Goal: Task Accomplishment & Management: Use online tool/utility

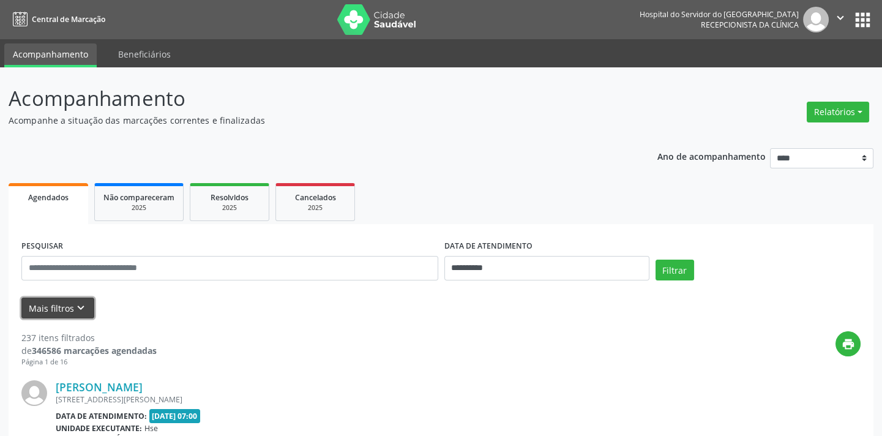
click at [44, 308] on button "Mais filtros keyboard_arrow_down" at bounding box center [57, 307] width 73 height 21
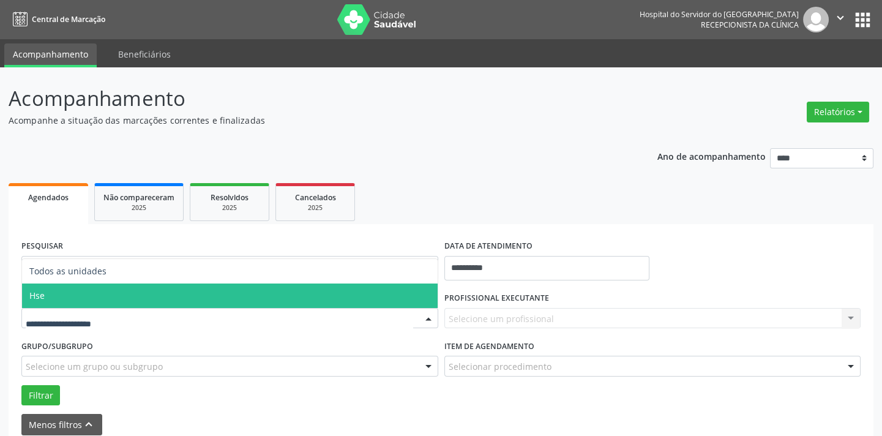
click at [64, 299] on span "Hse" at bounding box center [230, 295] width 416 height 24
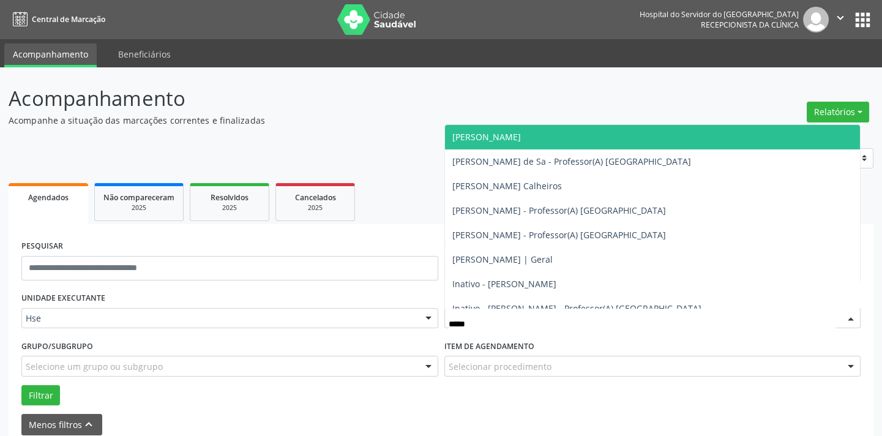
type input "******"
click at [496, 140] on span "[PERSON_NAME]" at bounding box center [486, 137] width 69 height 12
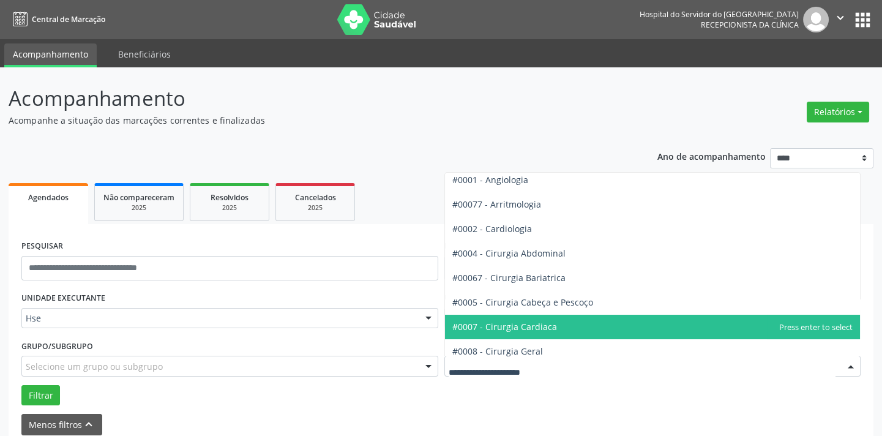
scroll to position [55, 0]
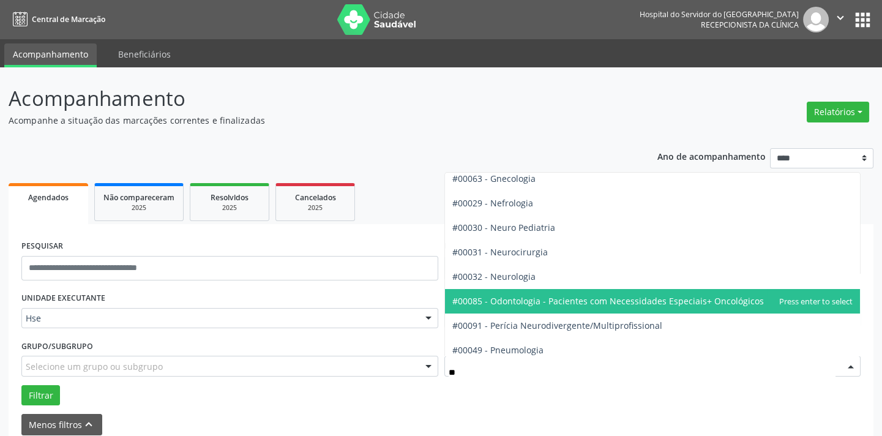
type input "***"
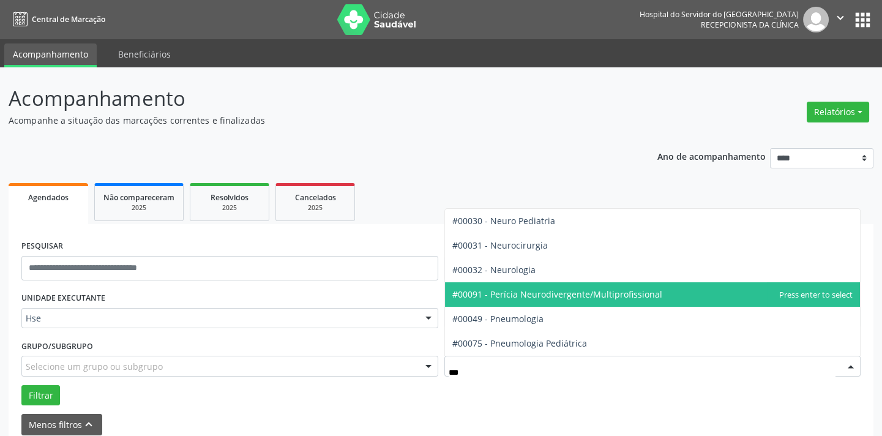
scroll to position [0, 0]
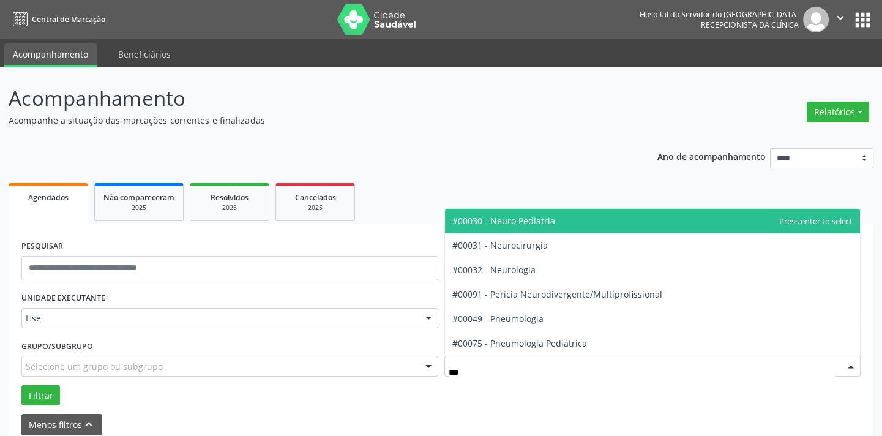
click at [529, 222] on span "#00030 - Neuro Pediatria" at bounding box center [503, 221] width 103 height 12
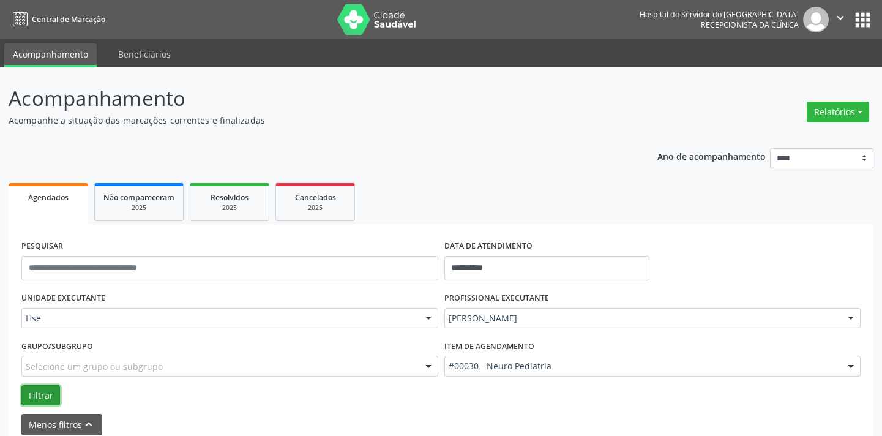
click at [36, 394] on button "Filtrar" at bounding box center [40, 395] width 39 height 21
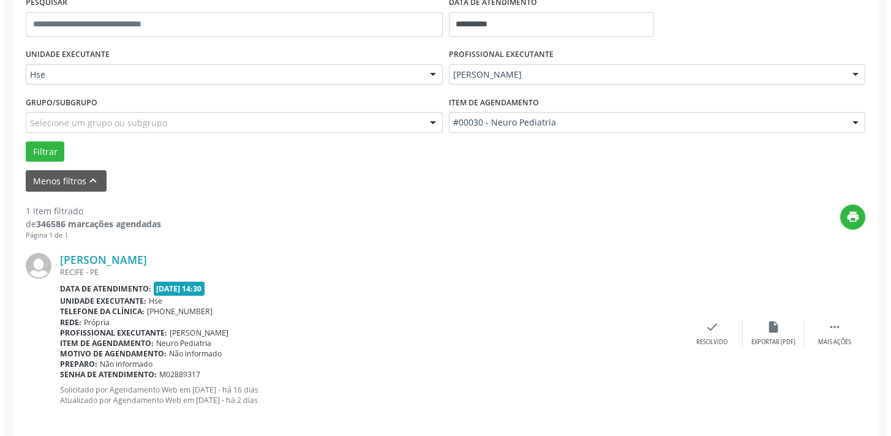
scroll to position [255, 0]
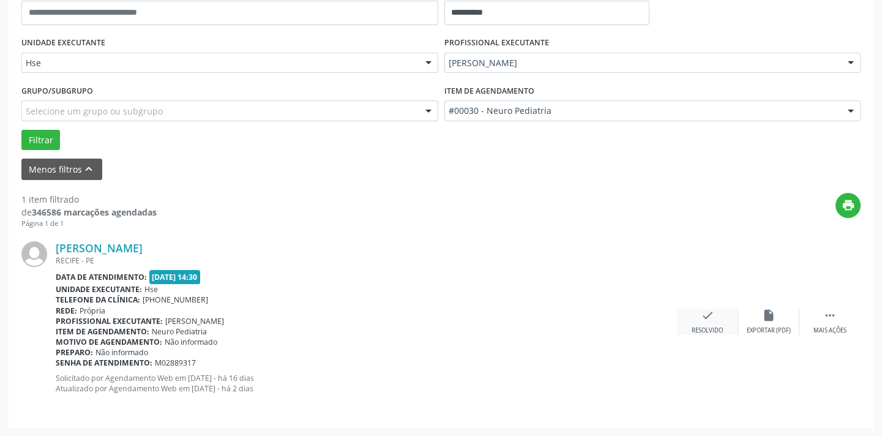
click at [706, 321] on div "check Resolvido" at bounding box center [707, 321] width 61 height 26
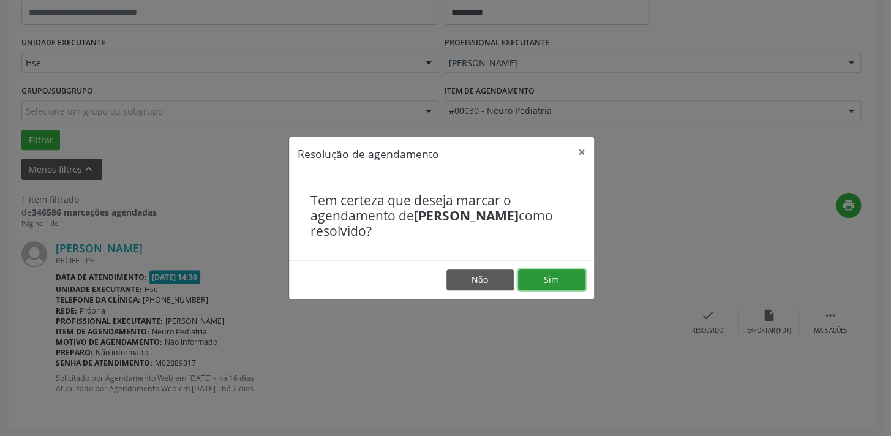
click at [549, 276] on button "Sim" at bounding box center [551, 279] width 67 height 21
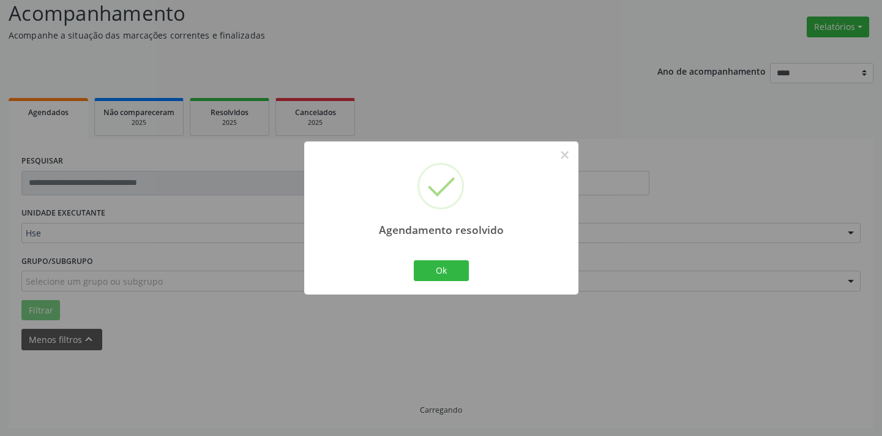
scroll to position [58, 0]
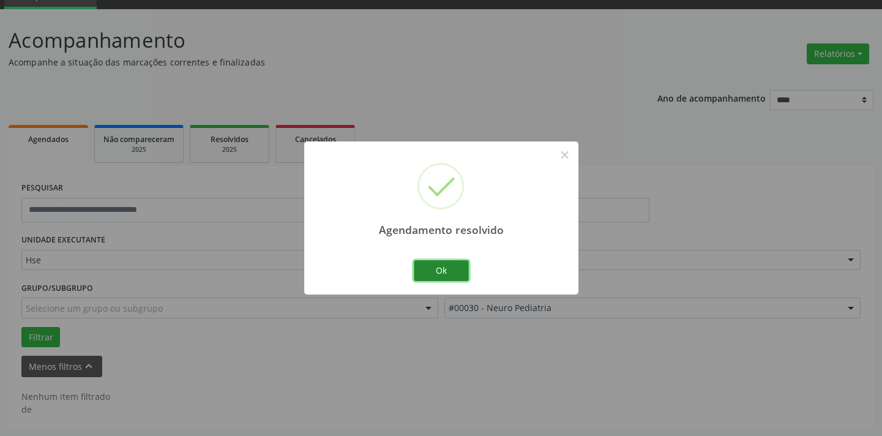
click at [454, 270] on button "Ok" at bounding box center [441, 270] width 55 height 21
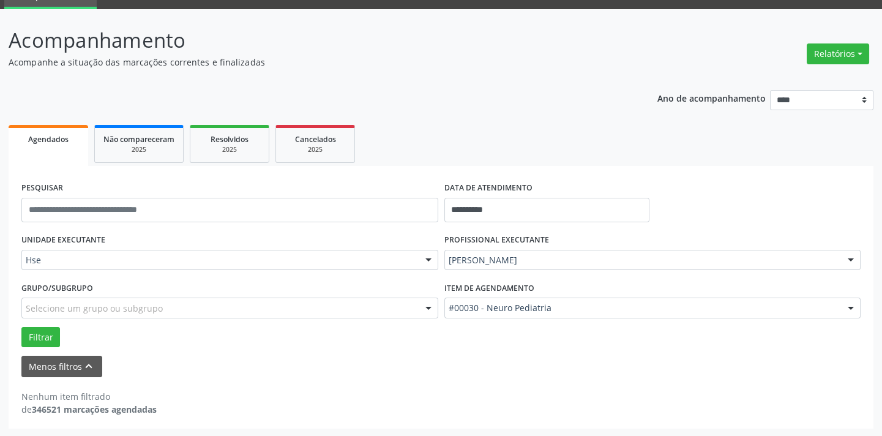
drag, startPoint x: 585, startPoint y: 258, endPoint x: 577, endPoint y: 258, distance: 8.6
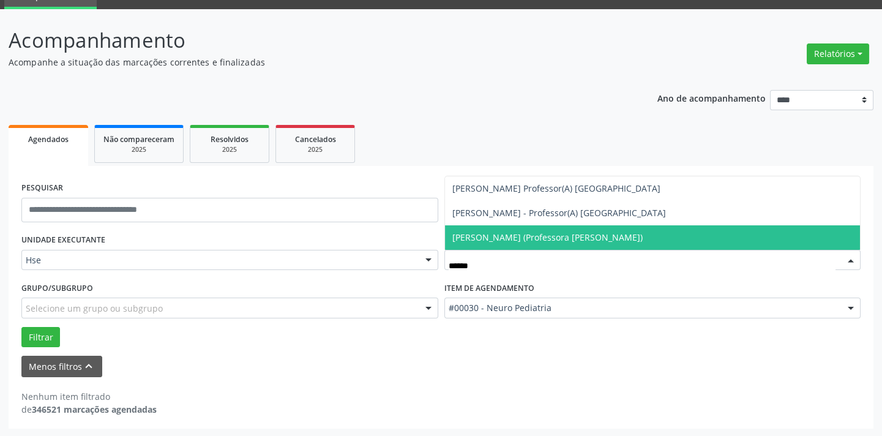
type input "*******"
click at [531, 242] on span "[PERSON_NAME] (Professora [PERSON_NAME])" at bounding box center [547, 237] width 190 height 12
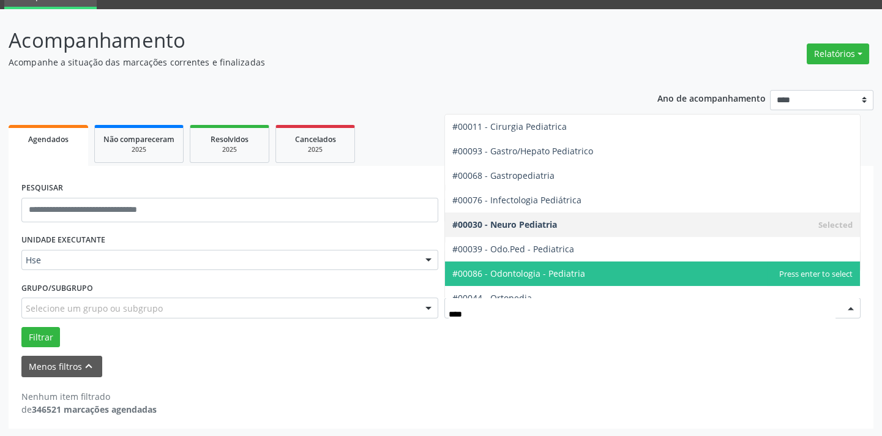
type input "*****"
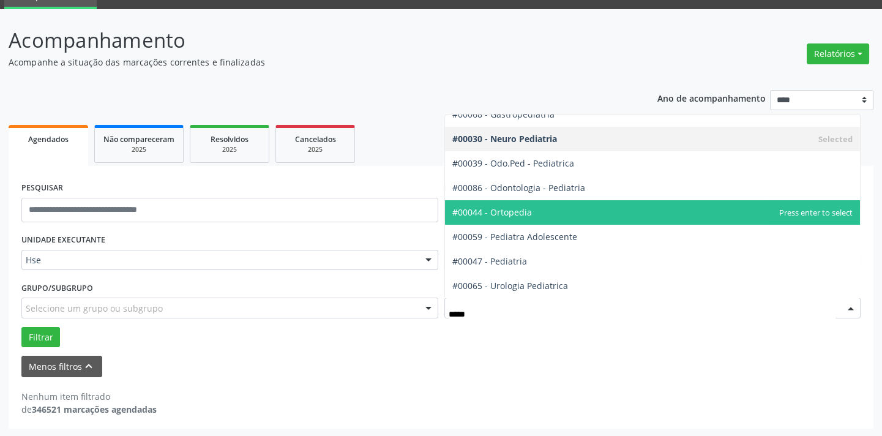
scroll to position [61, 0]
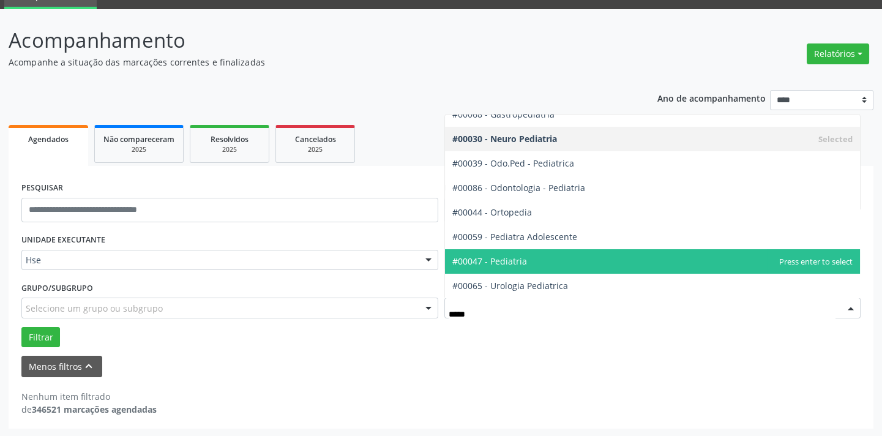
click at [512, 264] on span "#00047 - Pediatria" at bounding box center [489, 261] width 75 height 12
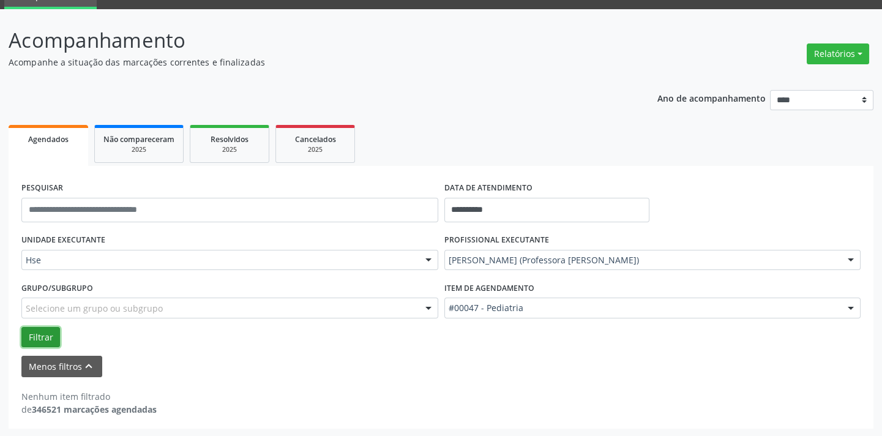
click at [34, 338] on button "Filtrar" at bounding box center [40, 337] width 39 height 21
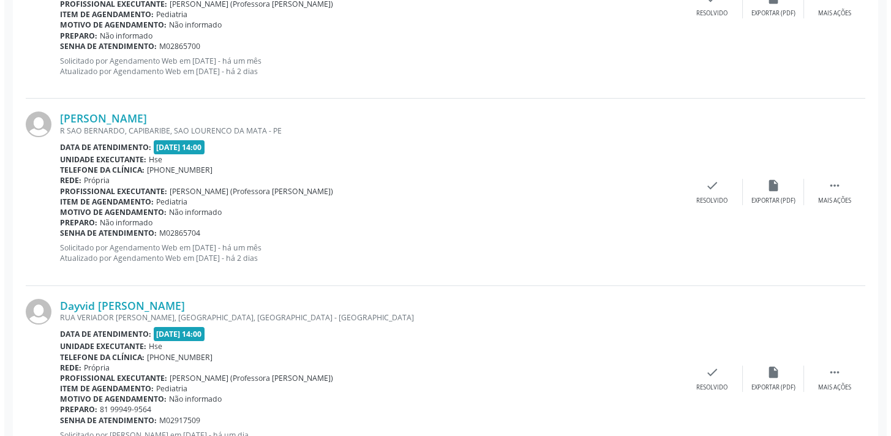
scroll to position [815, 0]
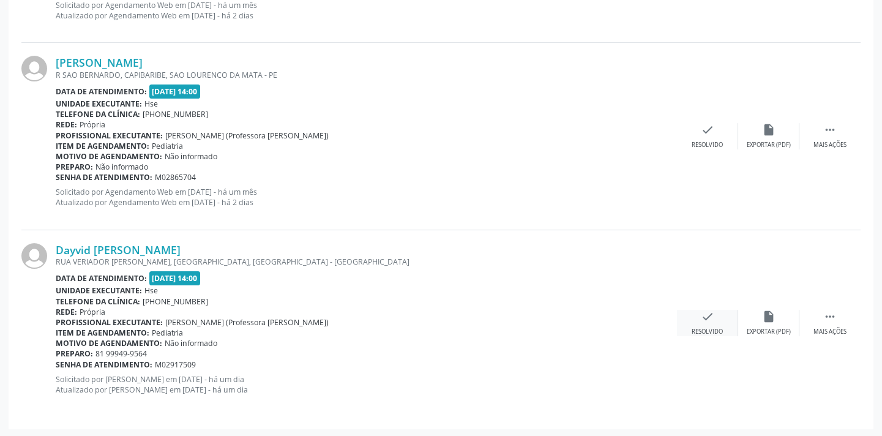
click at [708, 324] on div "check Resolvido" at bounding box center [707, 323] width 61 height 26
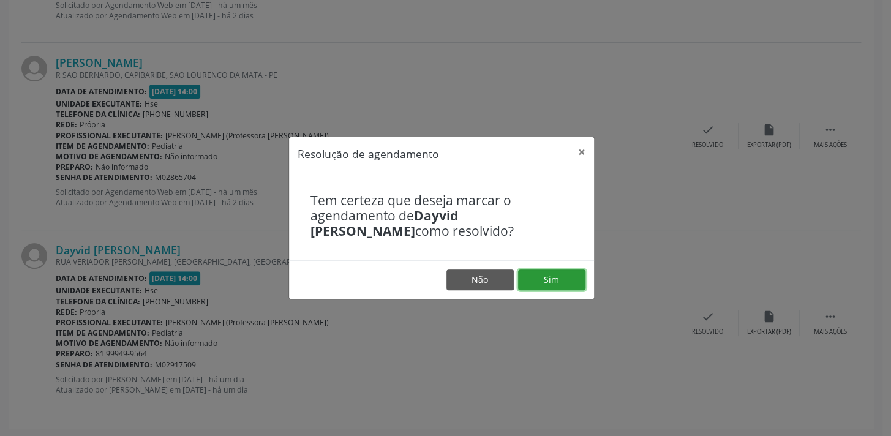
click at [563, 282] on button "Sim" at bounding box center [551, 279] width 67 height 21
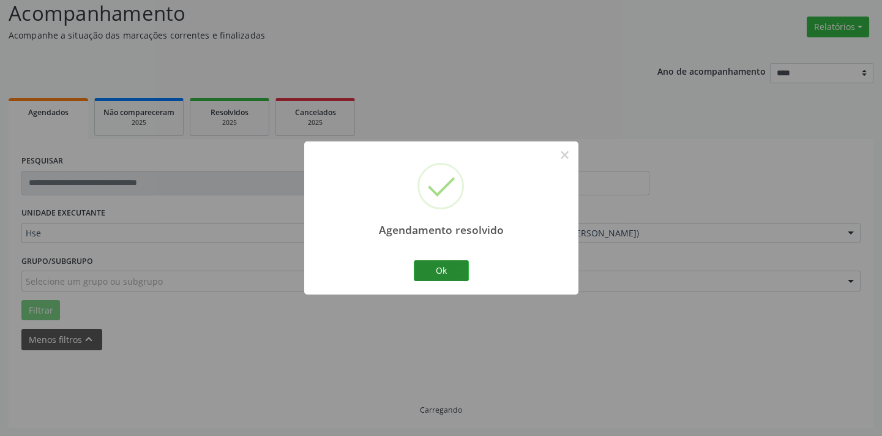
scroll to position [629, 0]
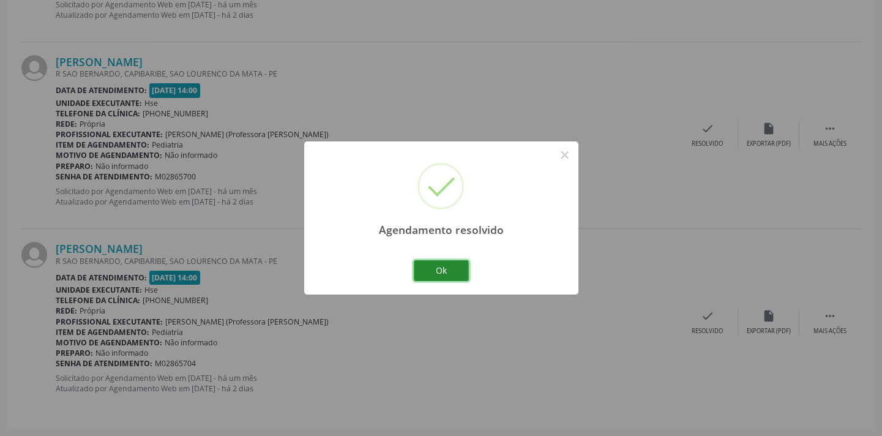
click at [441, 267] on button "Ok" at bounding box center [441, 270] width 55 height 21
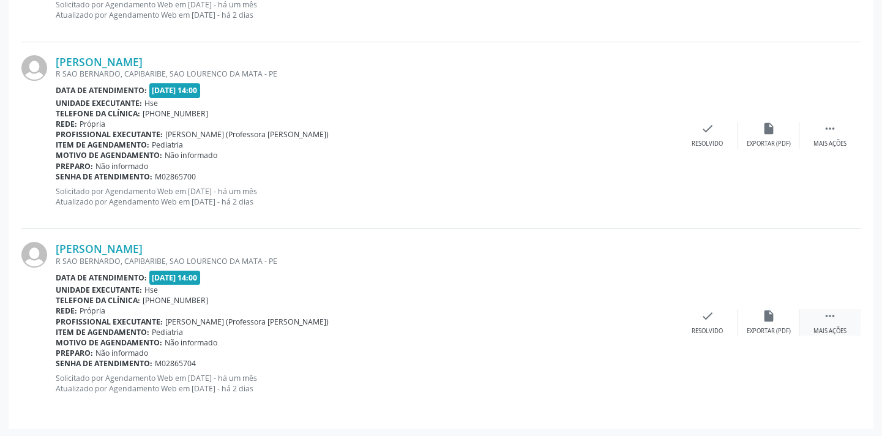
click at [831, 319] on icon "" at bounding box center [829, 315] width 13 height 13
click at [765, 313] on icon "alarm_off" at bounding box center [768, 315] width 13 height 13
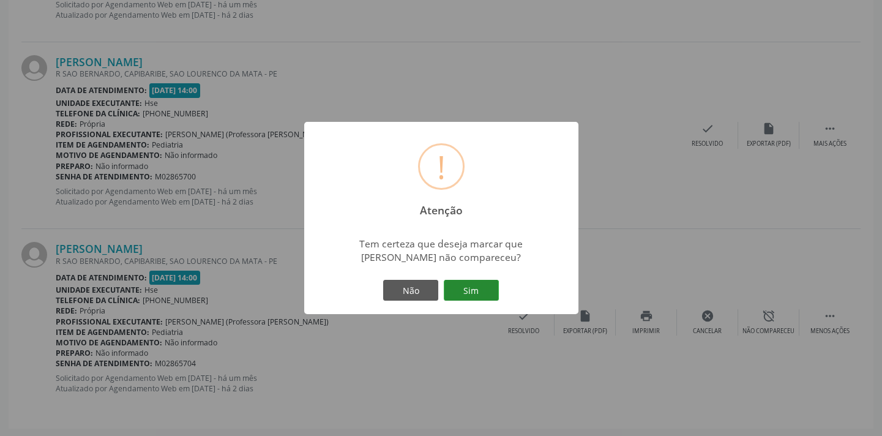
click at [471, 283] on button "Sim" at bounding box center [471, 290] width 55 height 21
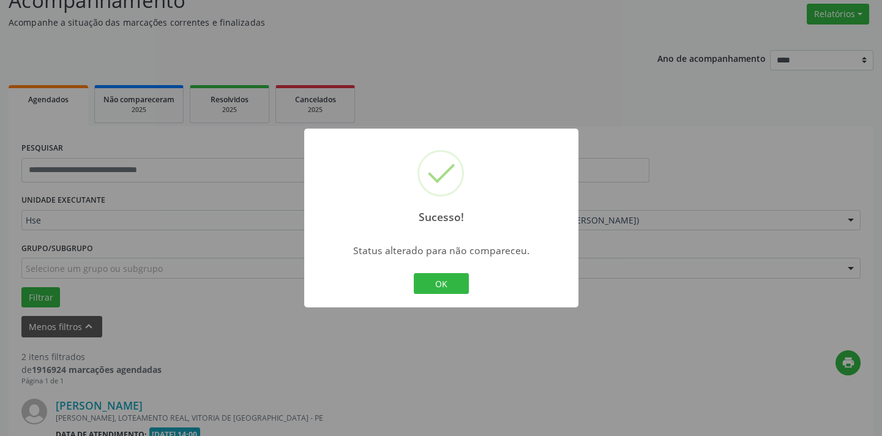
scroll to position [441, 0]
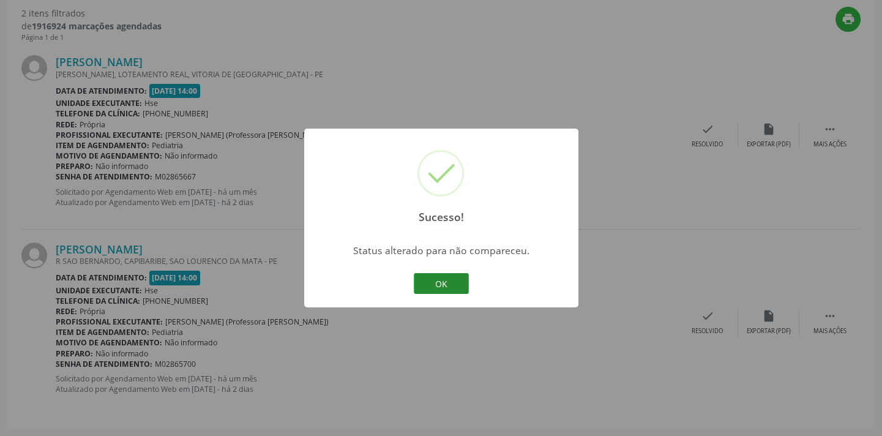
click at [433, 282] on button "OK" at bounding box center [441, 283] width 55 height 21
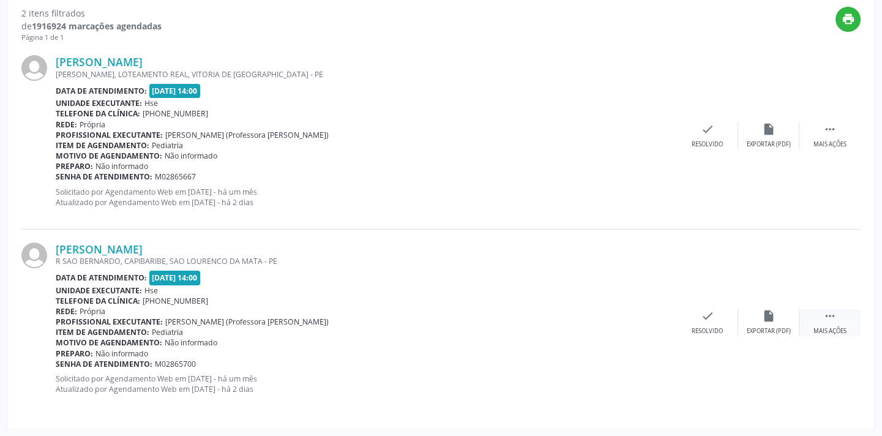
click at [829, 324] on div " Mais ações" at bounding box center [829, 322] width 61 height 26
click at [777, 324] on div "alarm_off Não compareceu" at bounding box center [768, 322] width 61 height 26
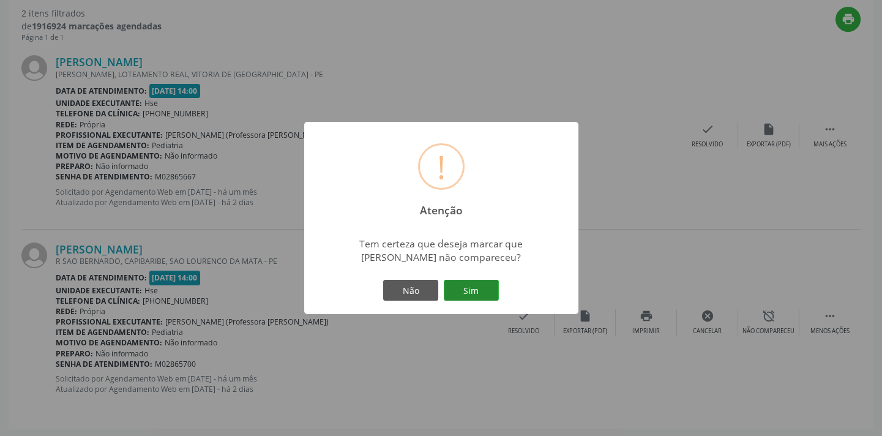
click at [465, 292] on button "Sim" at bounding box center [471, 290] width 55 height 21
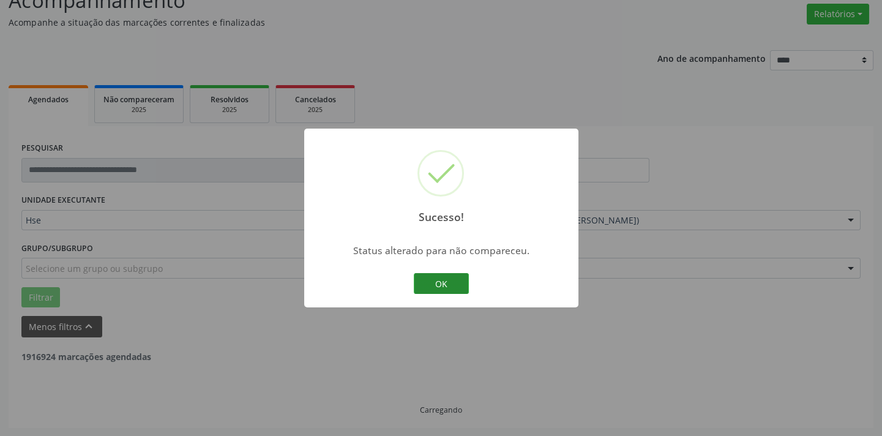
scroll to position [255, 0]
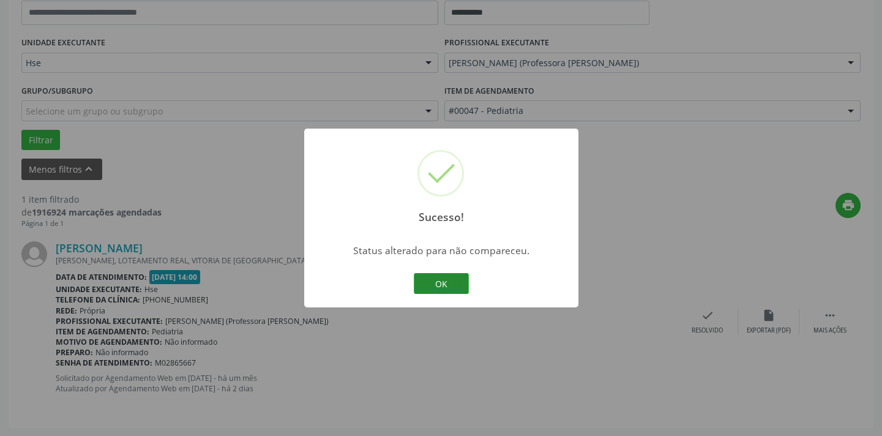
click at [447, 286] on button "OK" at bounding box center [441, 283] width 55 height 21
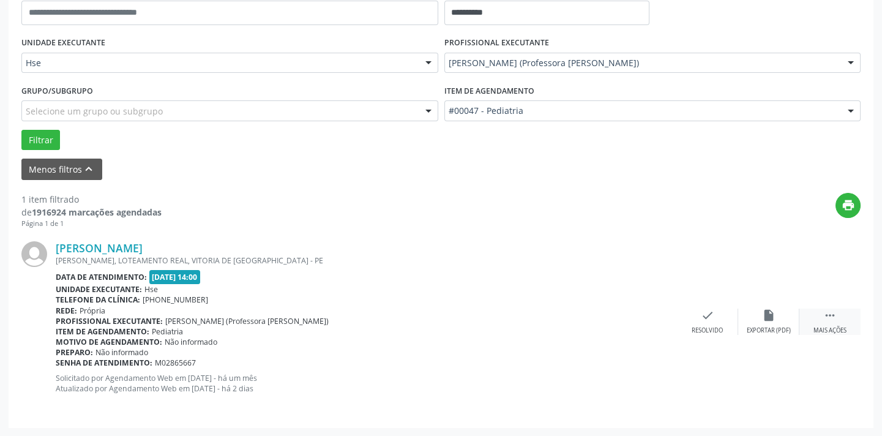
click at [828, 320] on icon "" at bounding box center [829, 314] width 13 height 13
click at [769, 320] on icon "alarm_off" at bounding box center [768, 314] width 13 height 13
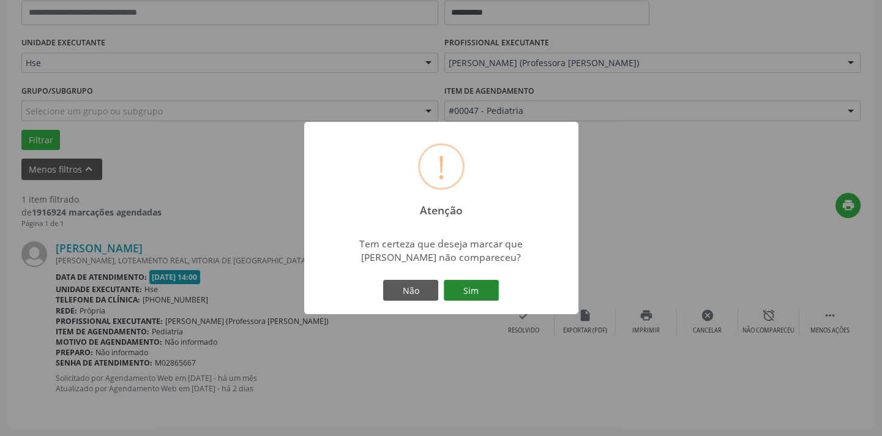
click at [484, 280] on button "Sim" at bounding box center [471, 290] width 55 height 21
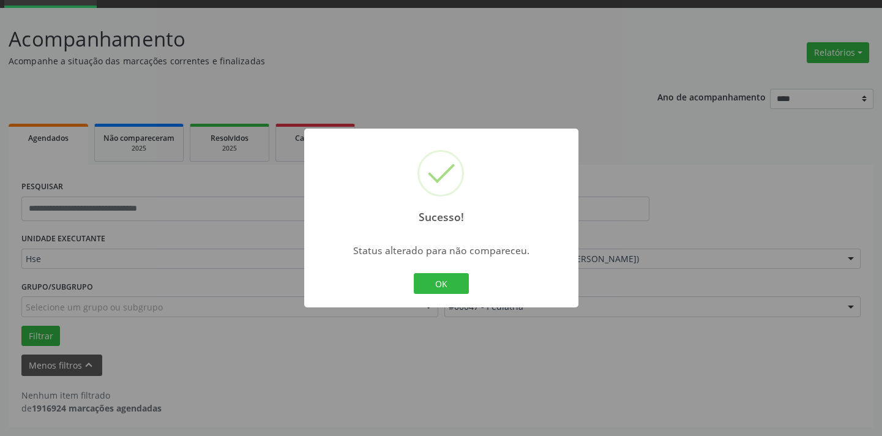
scroll to position [58, 0]
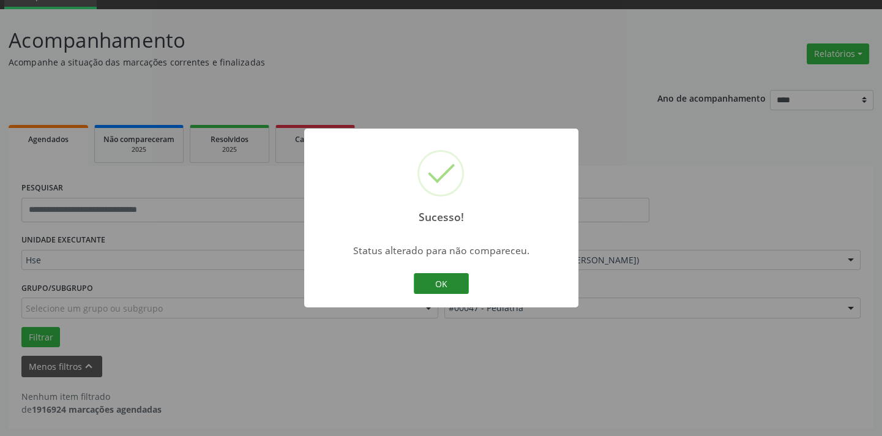
click at [449, 287] on button "OK" at bounding box center [441, 283] width 55 height 21
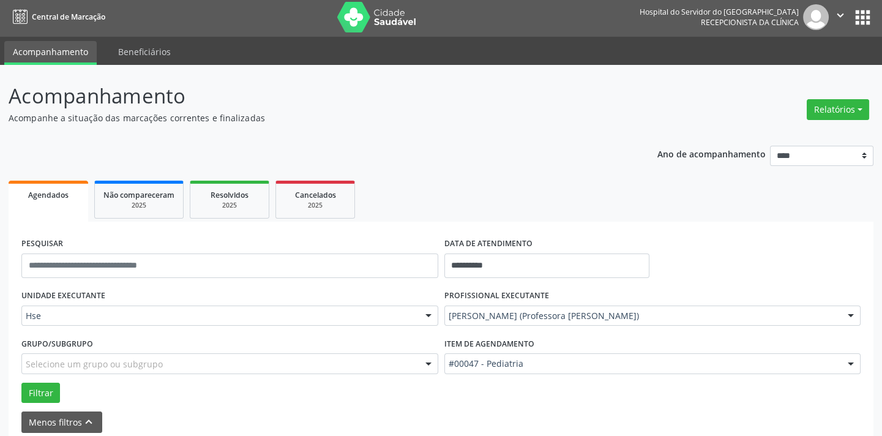
scroll to position [0, 0]
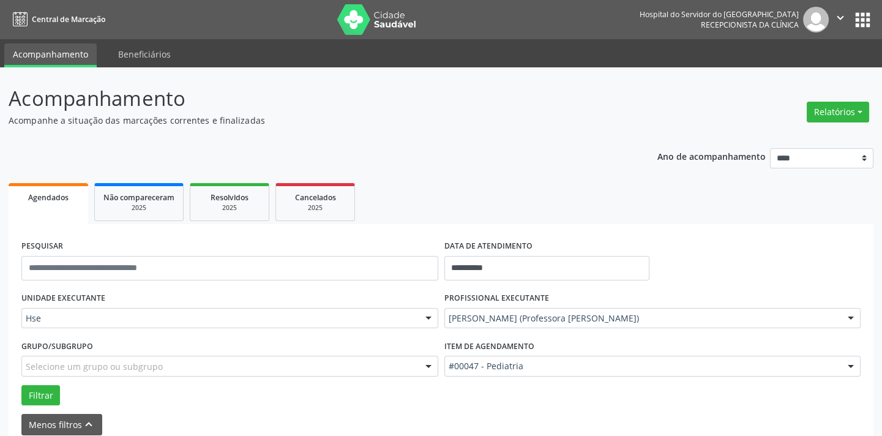
drag, startPoint x: 667, startPoint y: 315, endPoint x: 662, endPoint y: 312, distance: 6.3
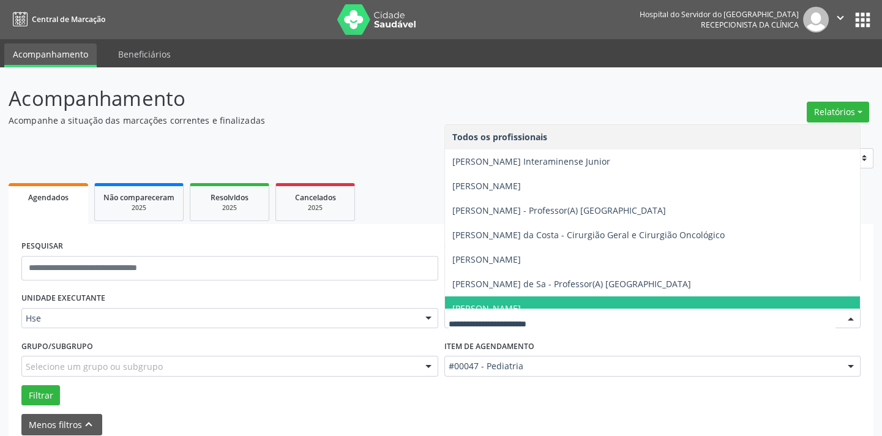
type input "*"
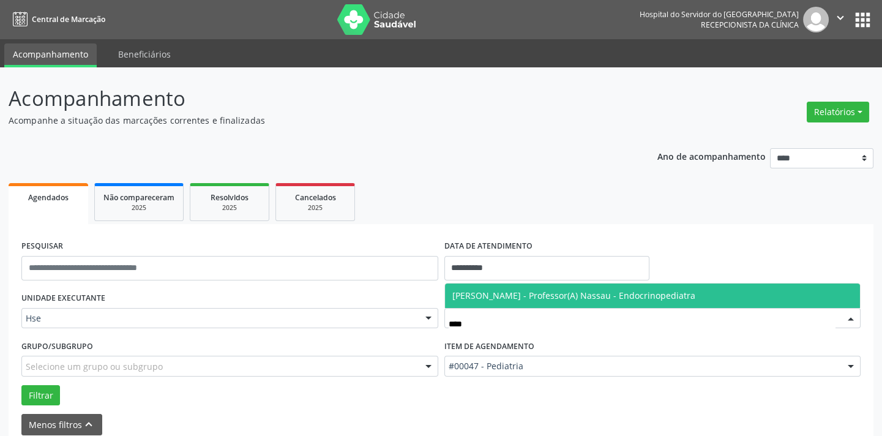
type input "*****"
click at [592, 293] on span "[PERSON_NAME] - Professor(A) Nassau - Endocrinopediatra" at bounding box center [573, 296] width 243 height 12
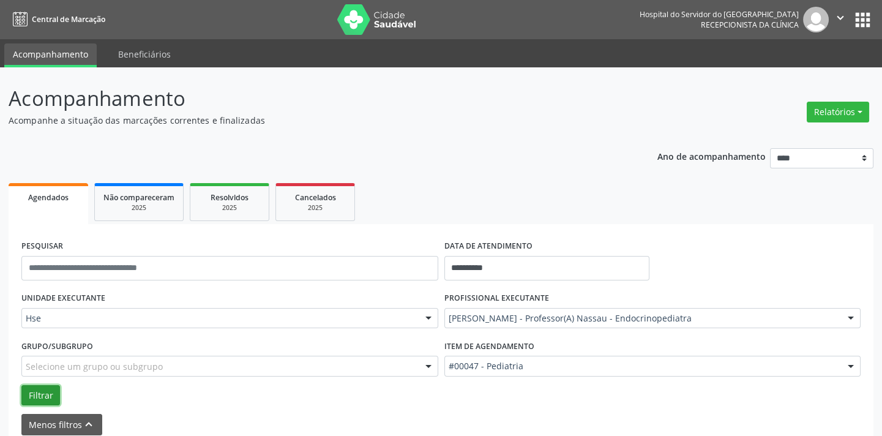
click at [50, 392] on button "Filtrar" at bounding box center [40, 395] width 39 height 21
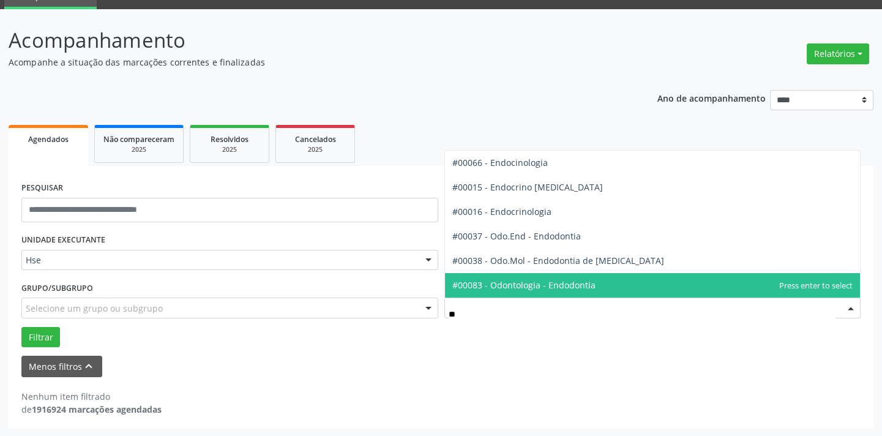
type input "*"
type input "****"
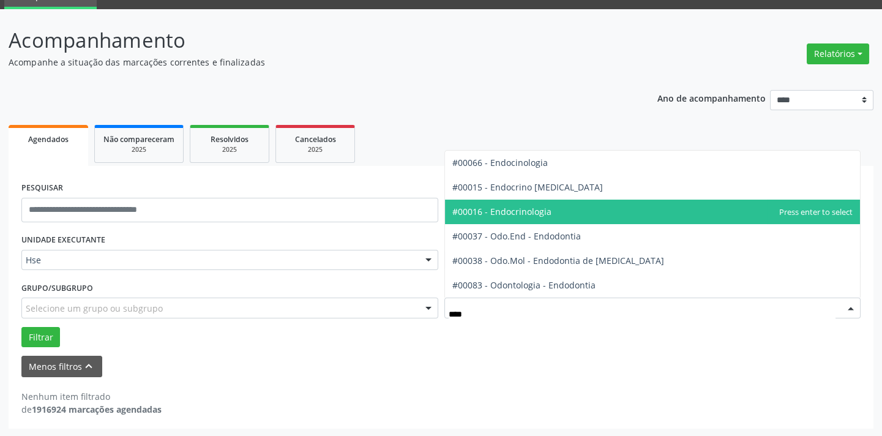
click at [543, 209] on span "#00016 - Endocrinologia" at bounding box center [501, 212] width 99 height 12
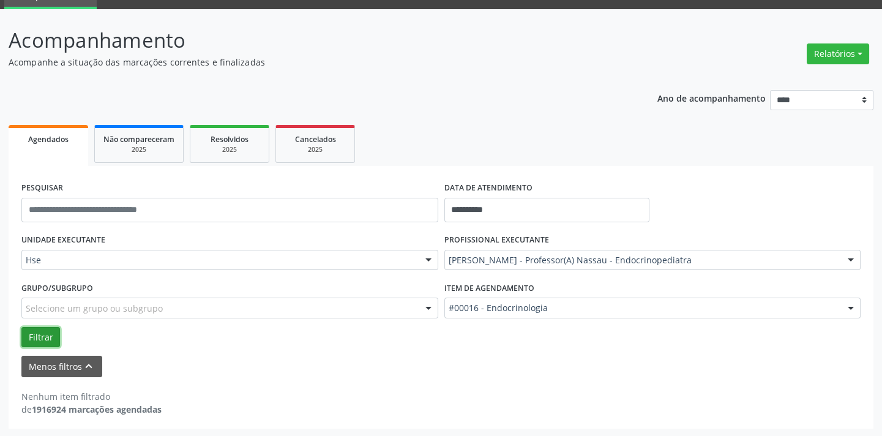
click at [40, 334] on button "Filtrar" at bounding box center [40, 337] width 39 height 21
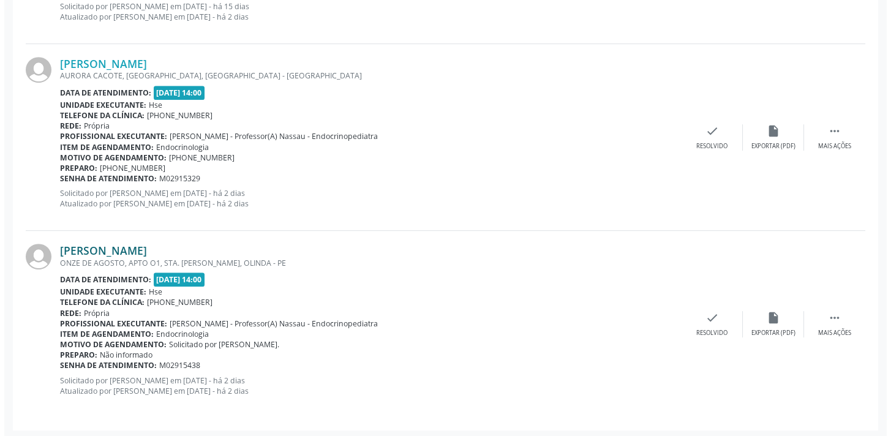
scroll to position [1189, 0]
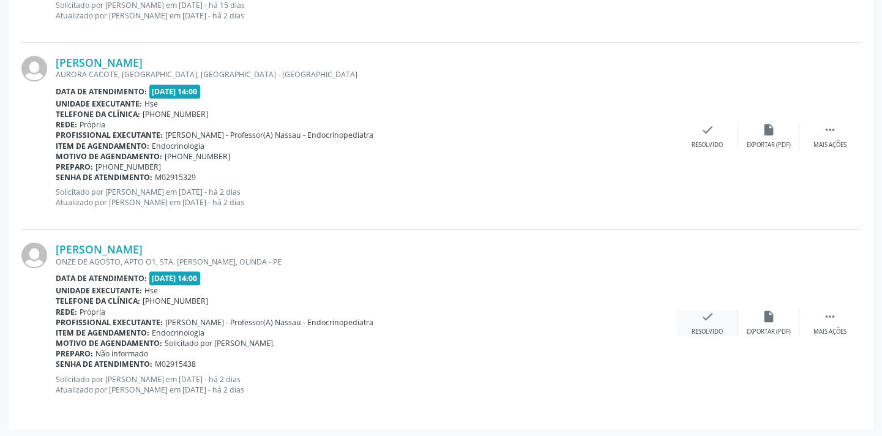
click at [708, 327] on div "Resolvido" at bounding box center [707, 331] width 31 height 9
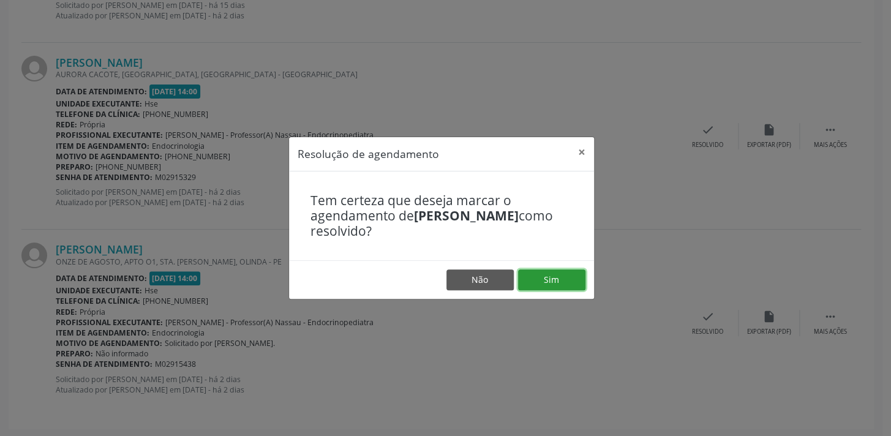
click at [557, 283] on button "Sim" at bounding box center [551, 279] width 67 height 21
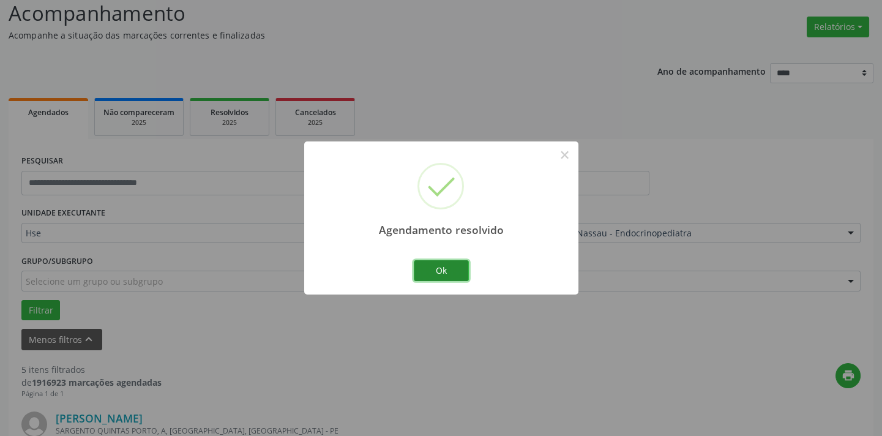
scroll to position [1002, 0]
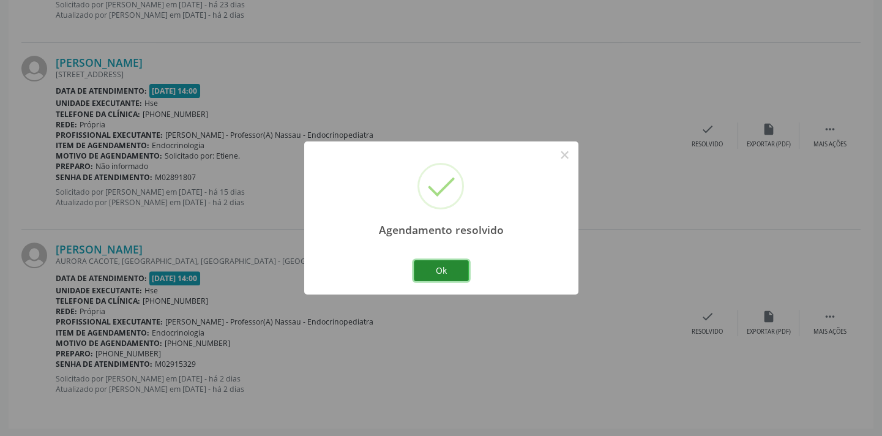
click at [441, 276] on button "Ok" at bounding box center [441, 270] width 55 height 21
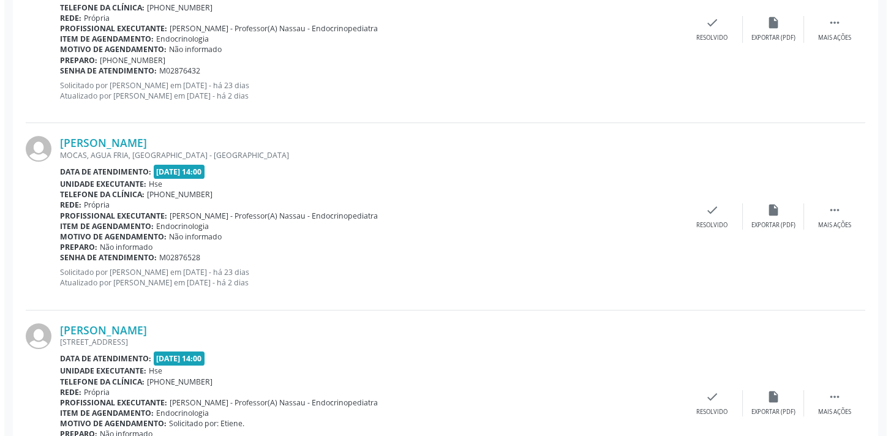
scroll to position [723, 0]
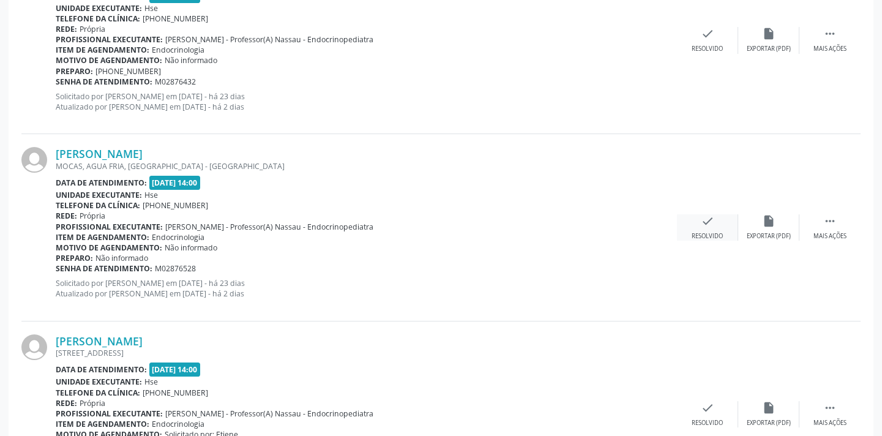
click at [693, 225] on div "check Resolvido" at bounding box center [707, 227] width 61 height 26
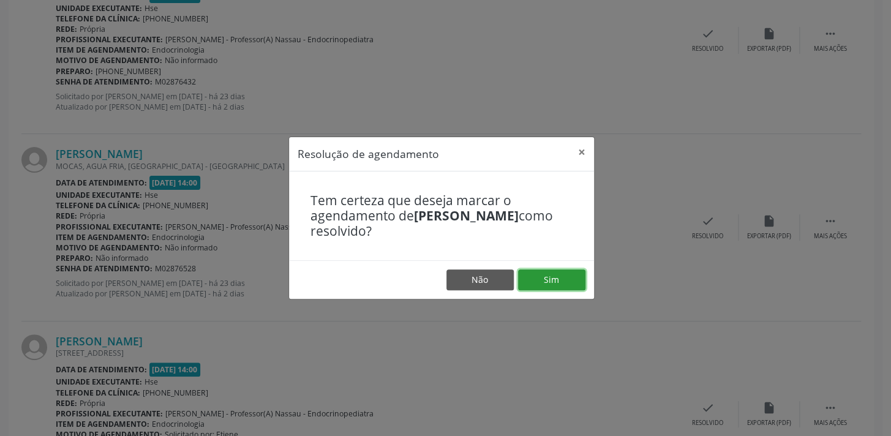
click at [546, 283] on button "Sim" at bounding box center [551, 279] width 67 height 21
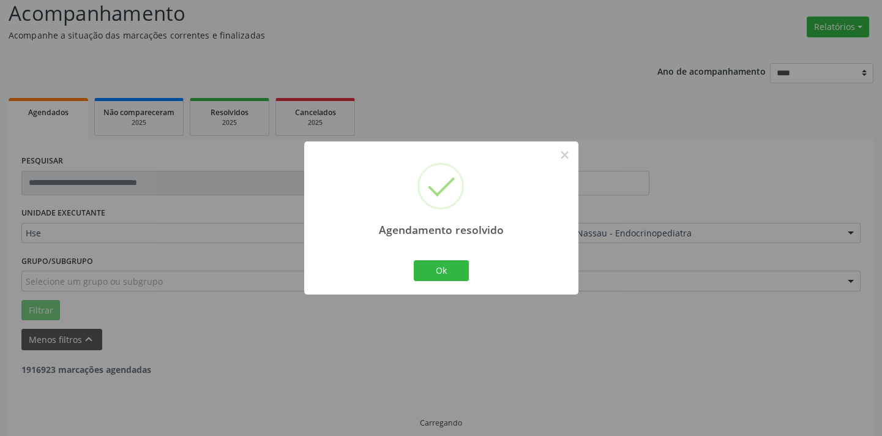
scroll to position [98, 0]
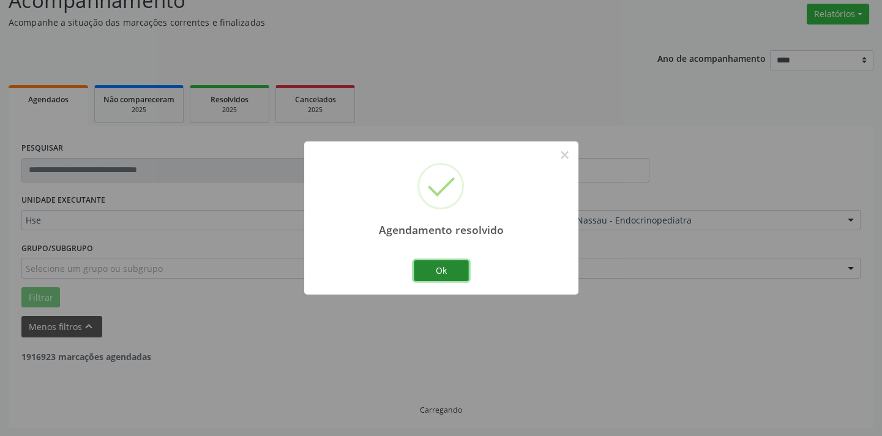
click at [453, 273] on button "Ok" at bounding box center [441, 270] width 55 height 21
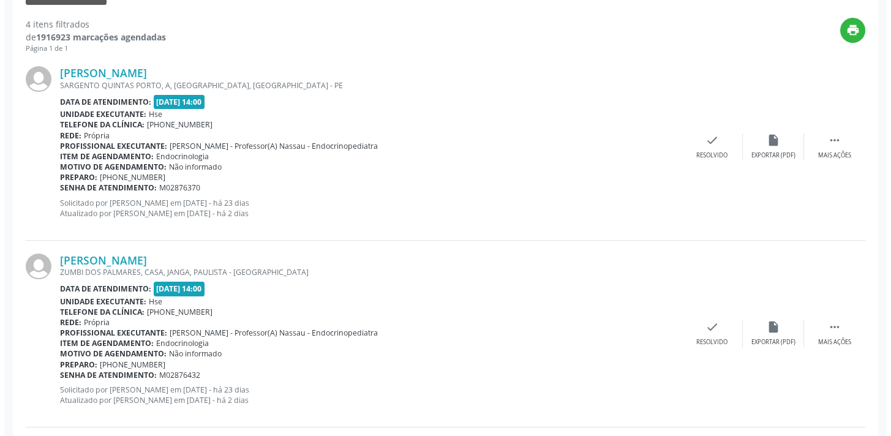
scroll to position [432, 0]
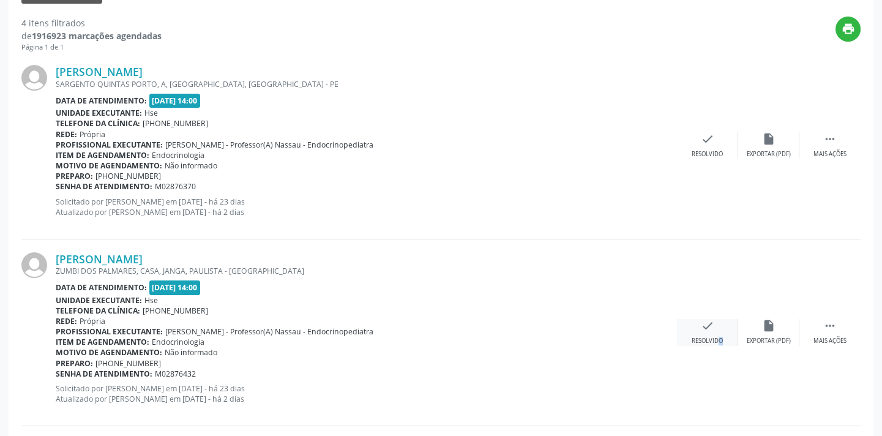
click at [711, 337] on div "Resolvido" at bounding box center [707, 341] width 31 height 9
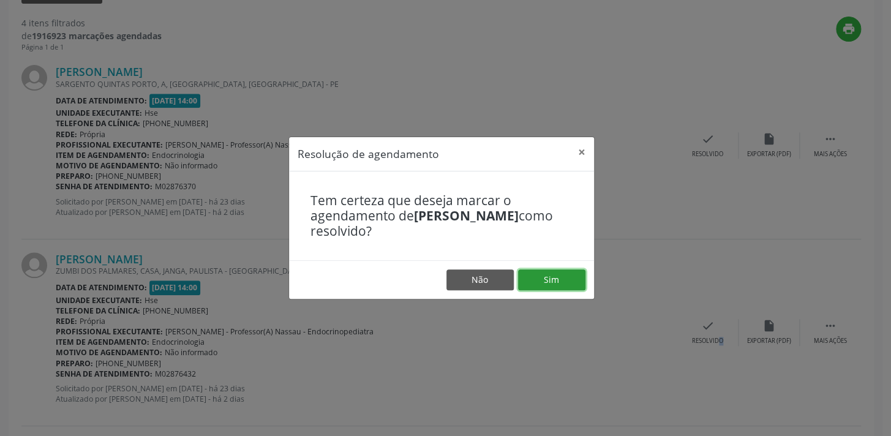
click at [555, 281] on button "Sim" at bounding box center [551, 279] width 67 height 21
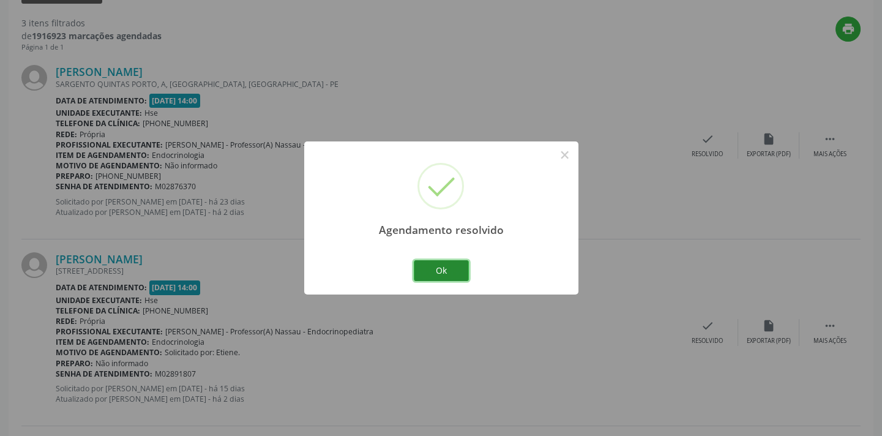
click at [441, 271] on button "Ok" at bounding box center [441, 270] width 55 height 21
